Goal: Check status: Check status

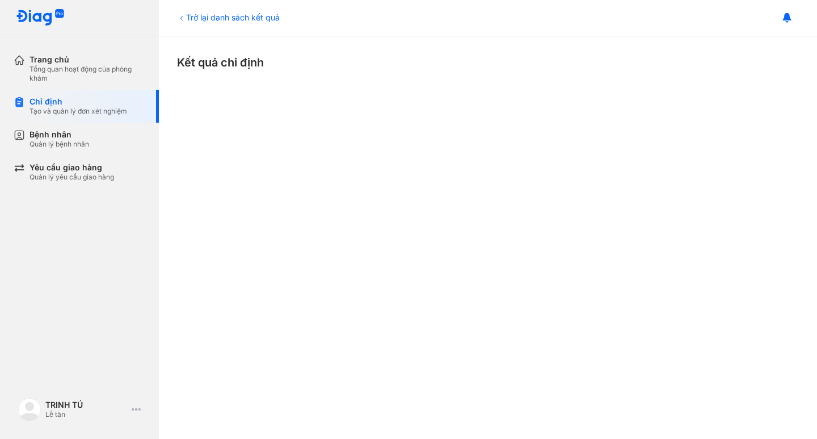
click at [189, 21] on div "Trở lại danh sách kết quả" at bounding box center [228, 17] width 103 height 12
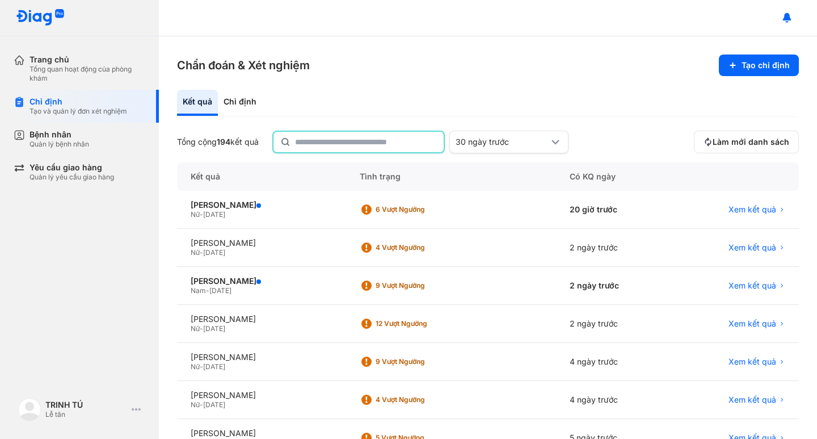
click at [304, 141] on input "text" at bounding box center [366, 142] width 142 height 20
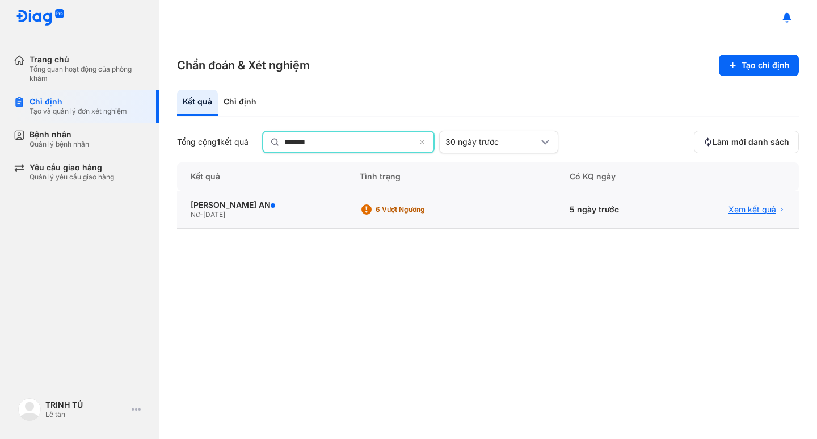
type input "*******"
click at [733, 211] on span "Xem kết quả" at bounding box center [753, 210] width 48 height 10
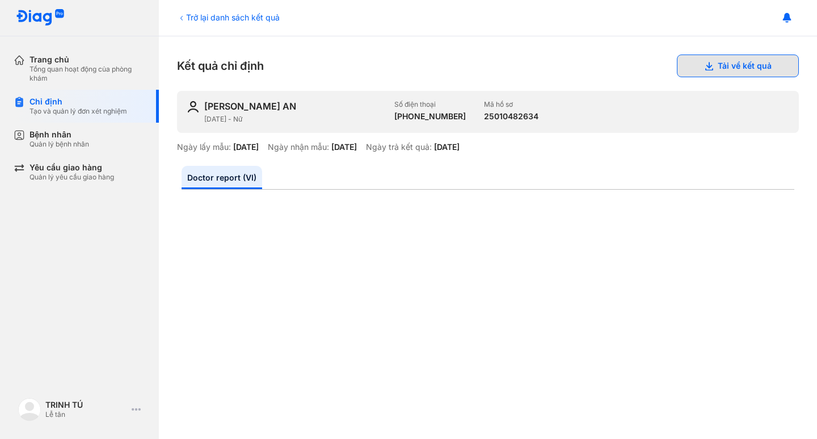
click at [750, 64] on button "Tải về kết quả" at bounding box center [738, 65] width 122 height 23
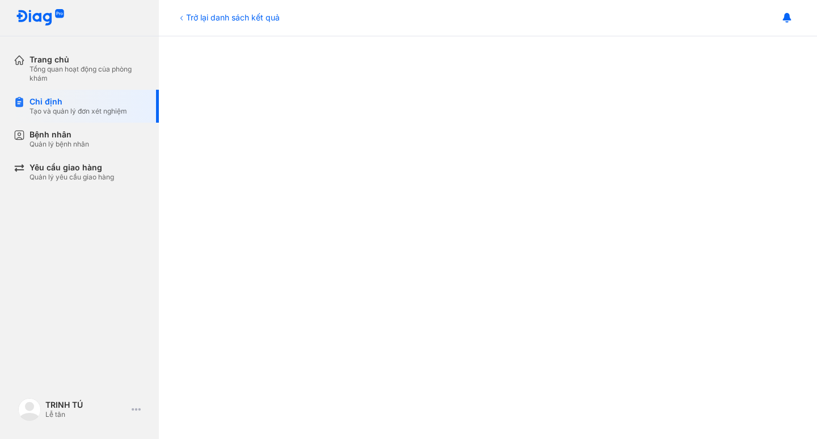
scroll to position [501, 0]
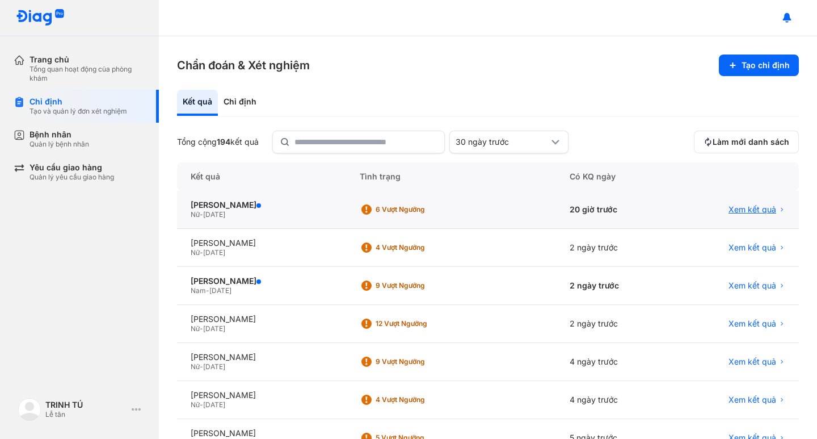
click at [759, 209] on span "Xem kết quả" at bounding box center [753, 209] width 48 height 10
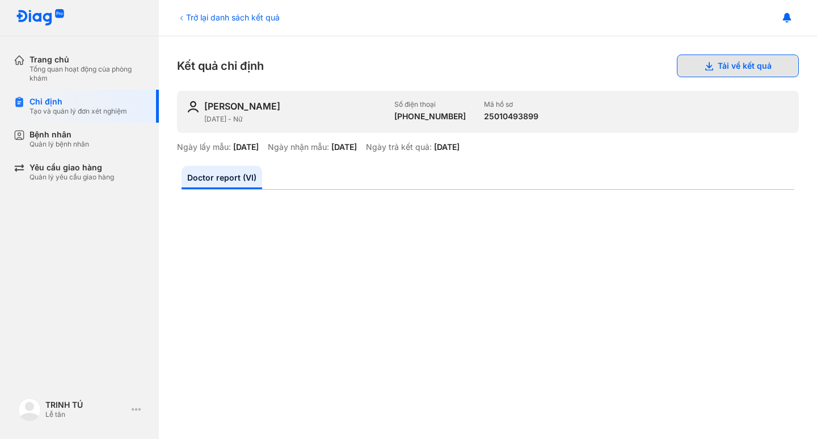
click at [717, 69] on button "Tải về kết quả" at bounding box center [738, 65] width 122 height 23
